Goal: Task Accomplishment & Management: Use online tool/utility

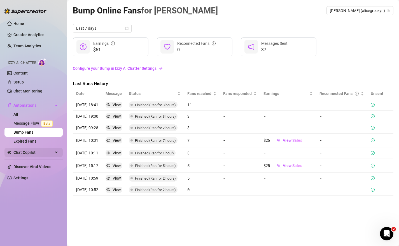
click at [37, 153] on span "Chat Copilot" at bounding box center [33, 152] width 40 height 9
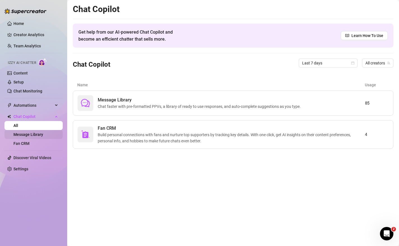
click at [43, 134] on link "Message Library" at bounding box center [28, 134] width 30 height 4
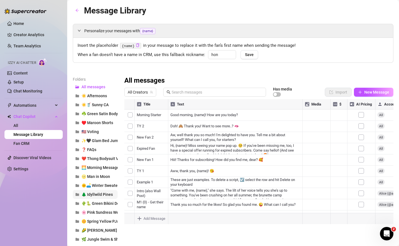
click at [105, 196] on span "🌲 Idyllwild Pines" at bounding box center [96, 194] width 31 height 4
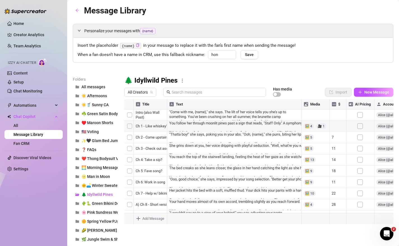
click at [159, 125] on div at bounding box center [258, 161] width 269 height 125
click at [159, 125] on textarea "Ch 1 - Like whiskey?" at bounding box center [150, 124] width 34 height 5
click at [158, 125] on textarea "Ch 1 - Like whiskey?" at bounding box center [150, 124] width 34 height 5
click at [158, 123] on textarea "Ch 1 - Like whiskey?" at bounding box center [150, 124] width 34 height 5
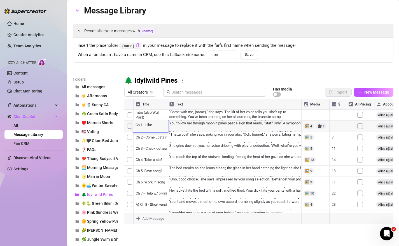
scroll to position [4, 0]
type textarea "Ch 1 - Like whiskey?"
